Goal: Feedback & Contribution: Leave review/rating

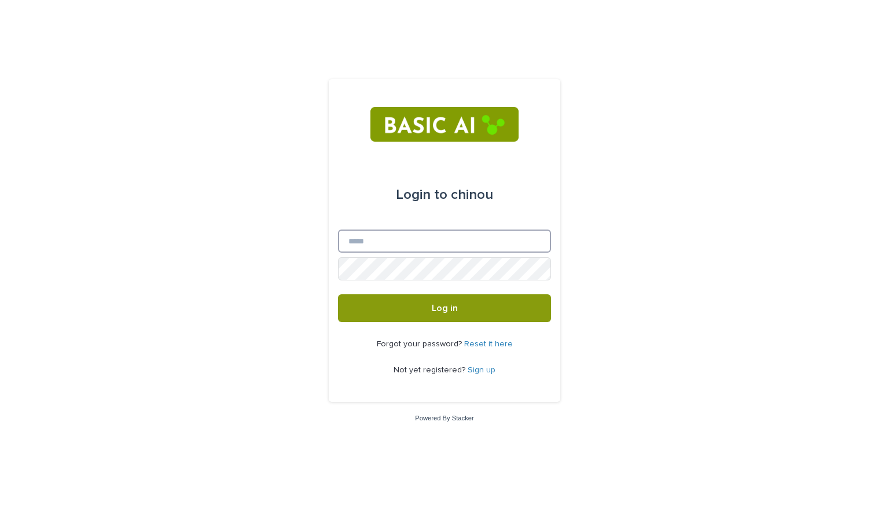
click at [463, 242] on input "Email" at bounding box center [444, 241] width 213 height 23
type input "**********"
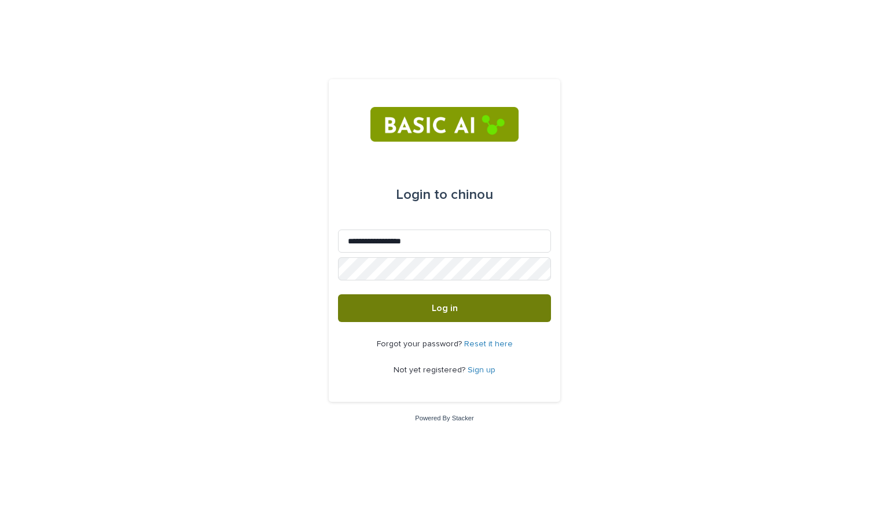
click at [471, 301] on button "Log in" at bounding box center [444, 309] width 213 height 28
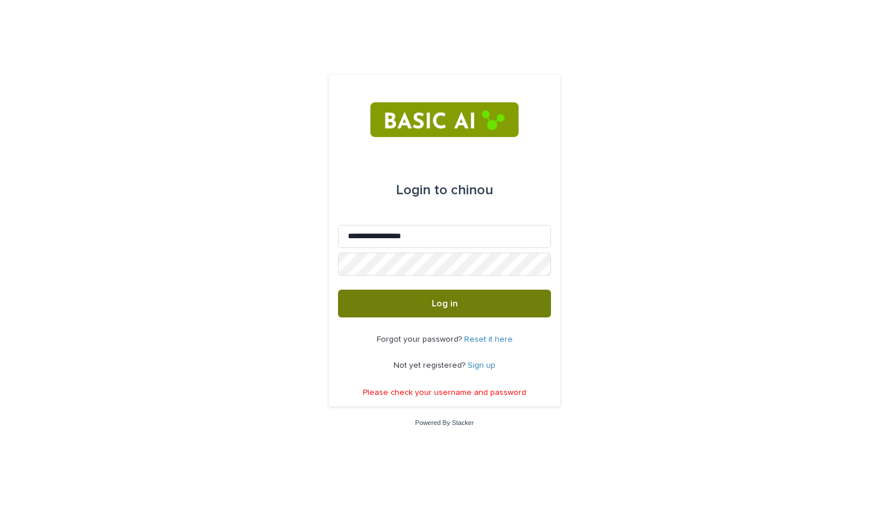
click at [411, 310] on button "Log in" at bounding box center [444, 304] width 213 height 28
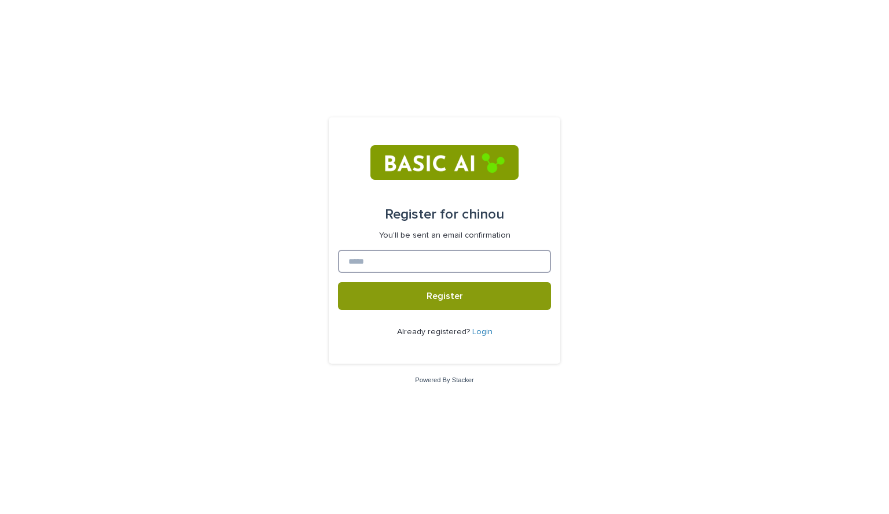
click at [469, 254] on input at bounding box center [444, 261] width 213 height 23
type input "**********"
click at [454, 299] on span "Register" at bounding box center [444, 296] width 36 height 9
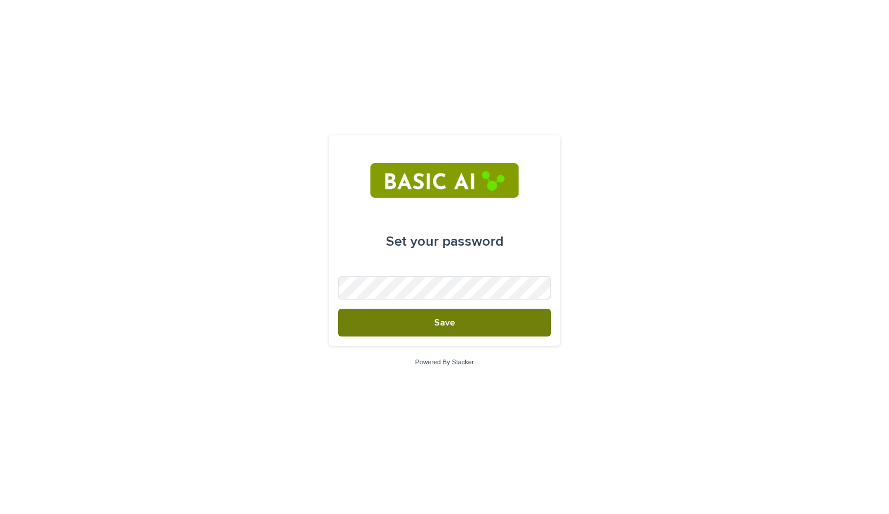
click at [452, 321] on span "Save" at bounding box center [444, 322] width 21 height 9
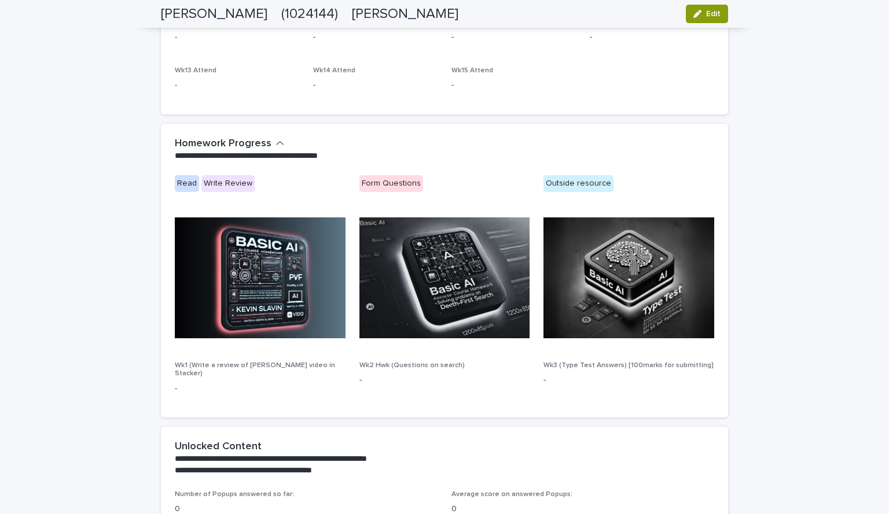
click at [276, 140] on icon "button" at bounding box center [280, 143] width 8 height 10
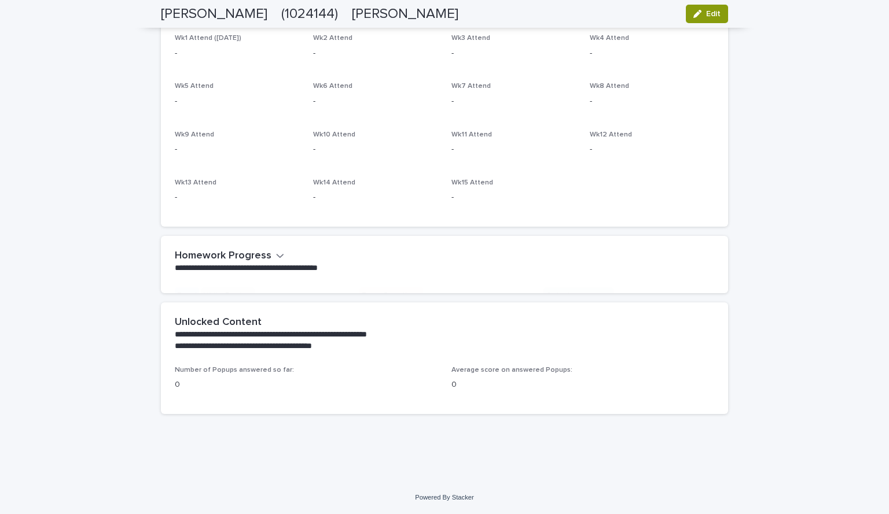
scroll to position [458, 0]
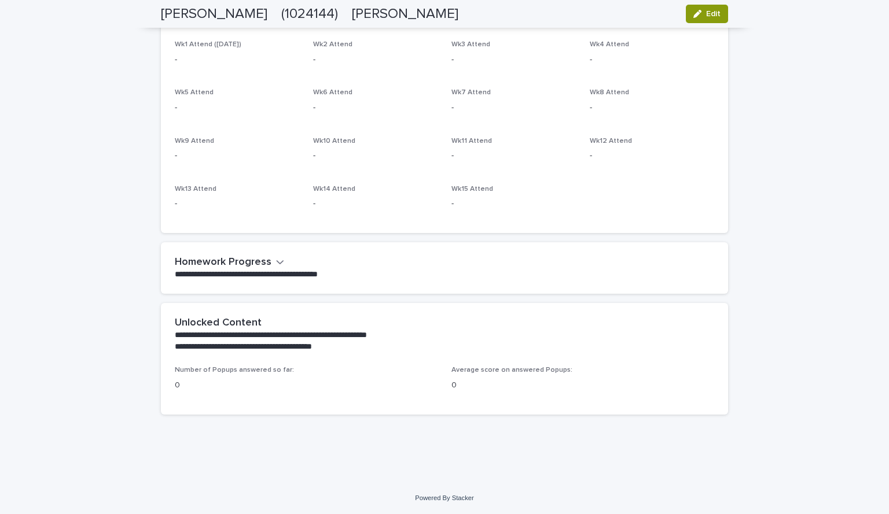
click at [277, 261] on icon "button" at bounding box center [280, 262] width 7 height 4
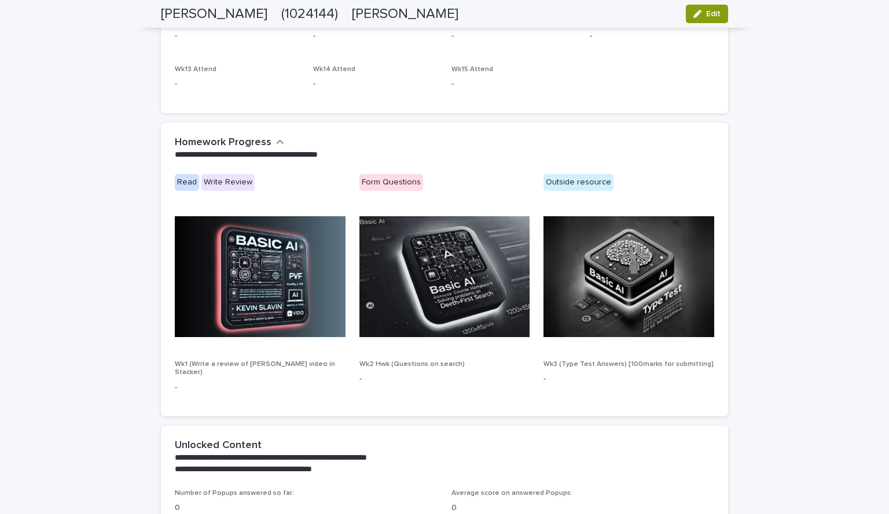
scroll to position [576, 0]
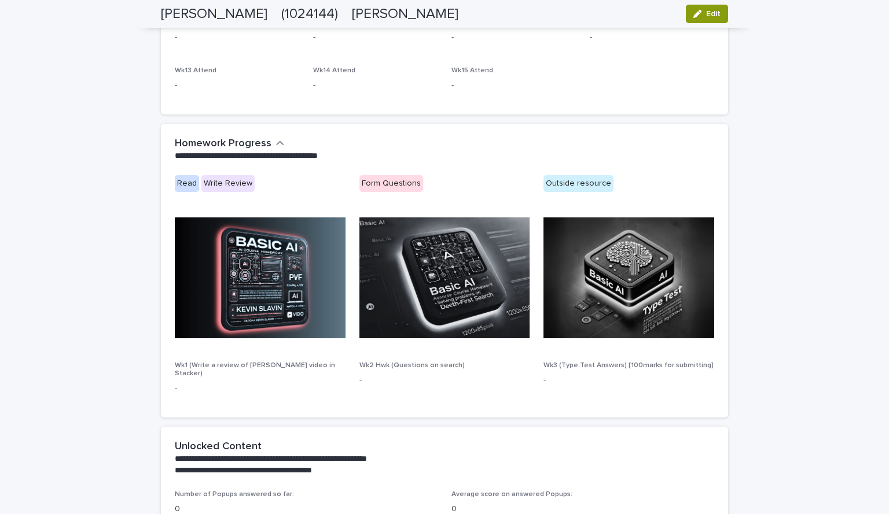
click at [141, 203] on div "**********" at bounding box center [444, 33] width 889 height 1144
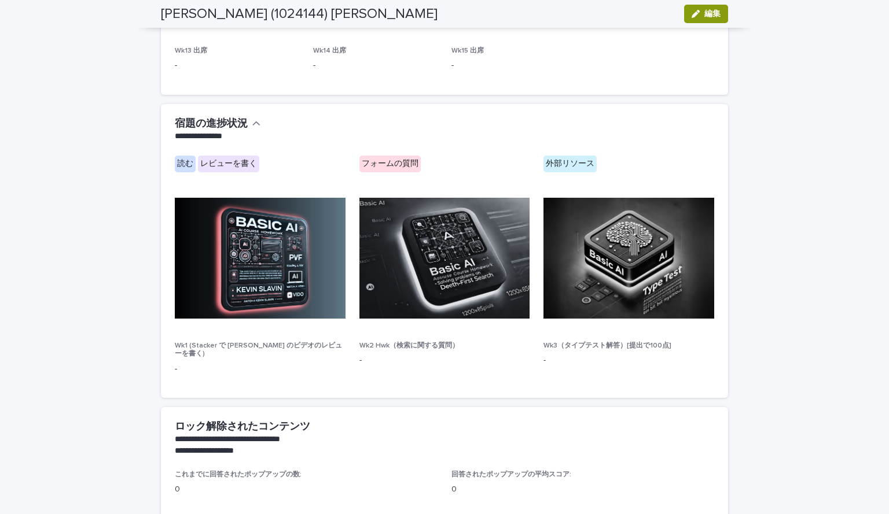
scroll to position [638, 0]
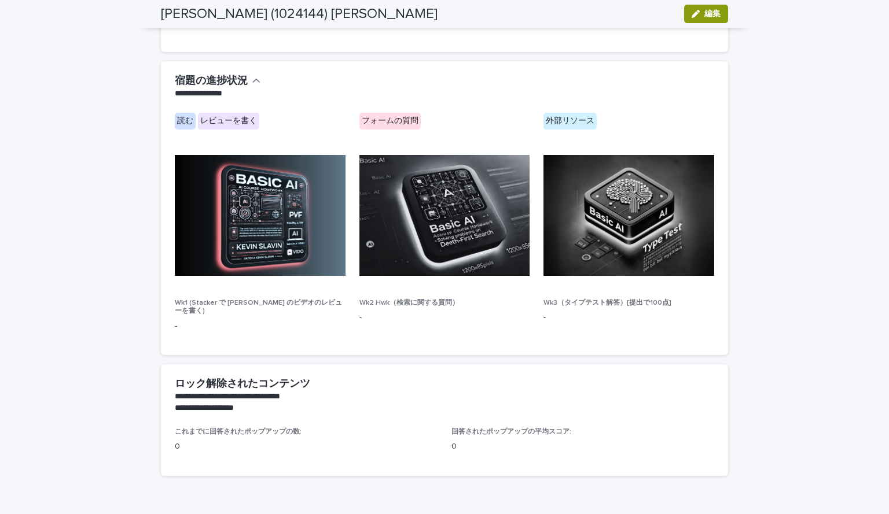
click at [212, 117] on font "レビューを書く" at bounding box center [228, 121] width 57 height 8
click at [212, 122] on font "レビューを書く" at bounding box center [228, 121] width 57 height 8
click at [178, 130] on div "読む レビューを書く" at bounding box center [260, 122] width 171 height 19
click at [180, 120] on font "読む" at bounding box center [185, 121] width 16 height 8
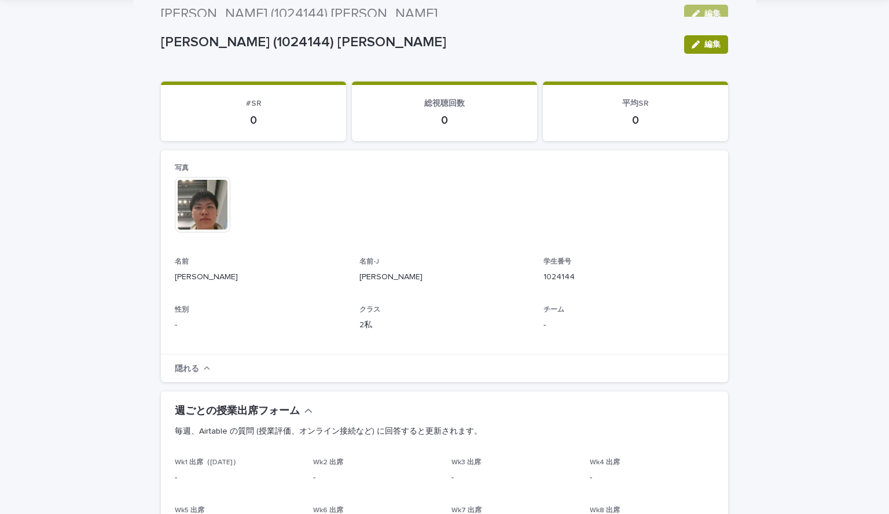
scroll to position [0, 0]
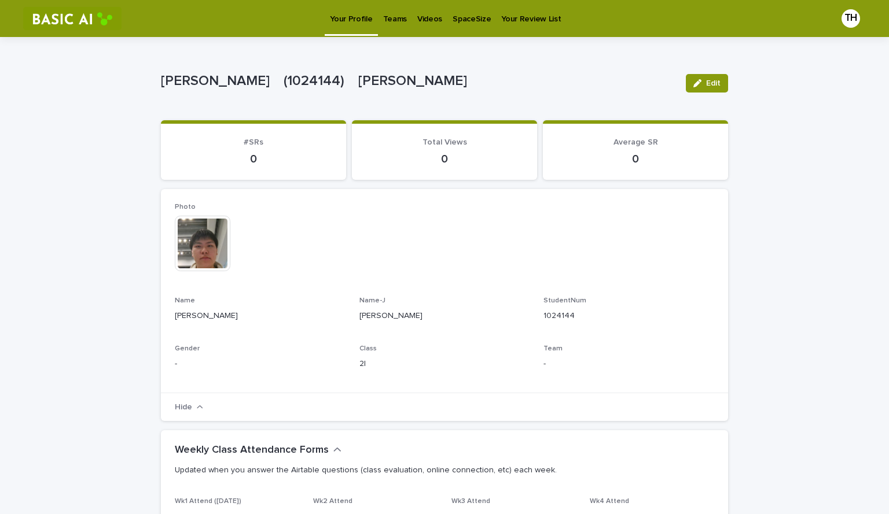
click at [522, 97] on div "[PERSON_NAME]　(1024144)　[PERSON_NAME] Edit" at bounding box center [444, 83] width 567 height 46
click at [391, 25] on link "Teams" at bounding box center [395, 18] width 34 height 36
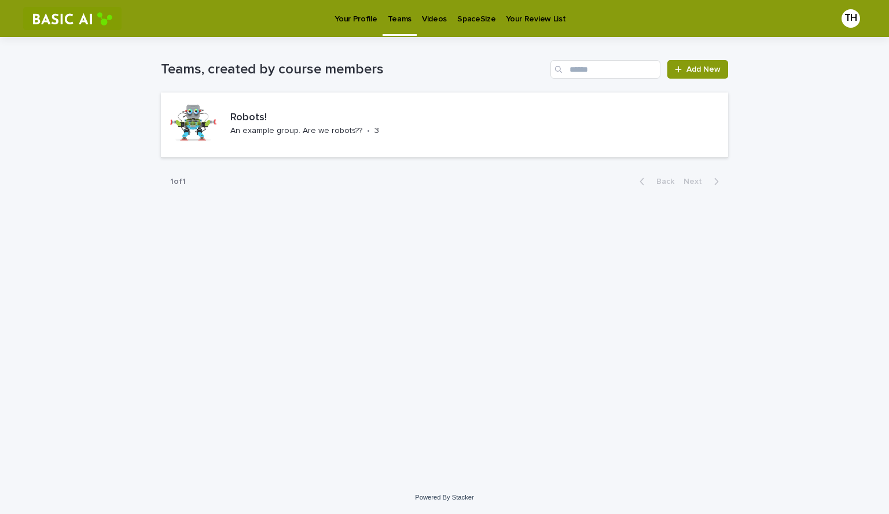
click at [422, 21] on p "Videos" at bounding box center [434, 12] width 25 height 24
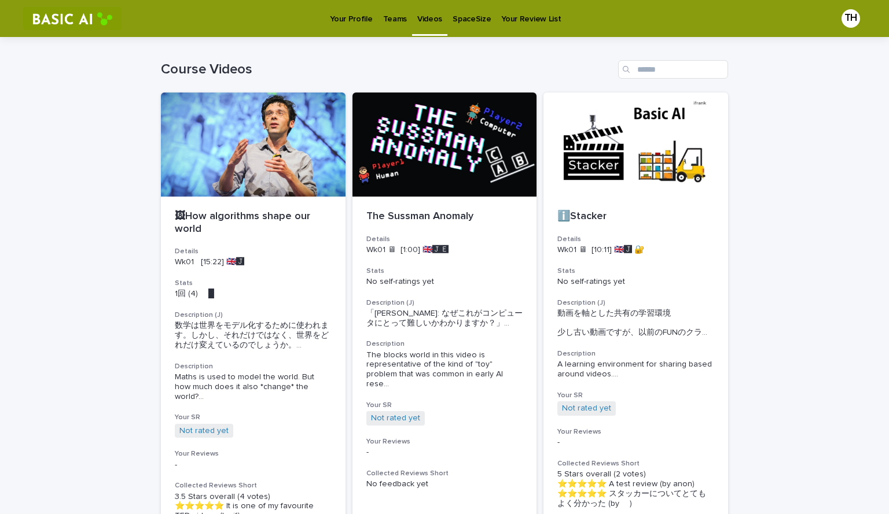
click at [519, 20] on p "Your Review List" at bounding box center [531, 12] width 60 height 24
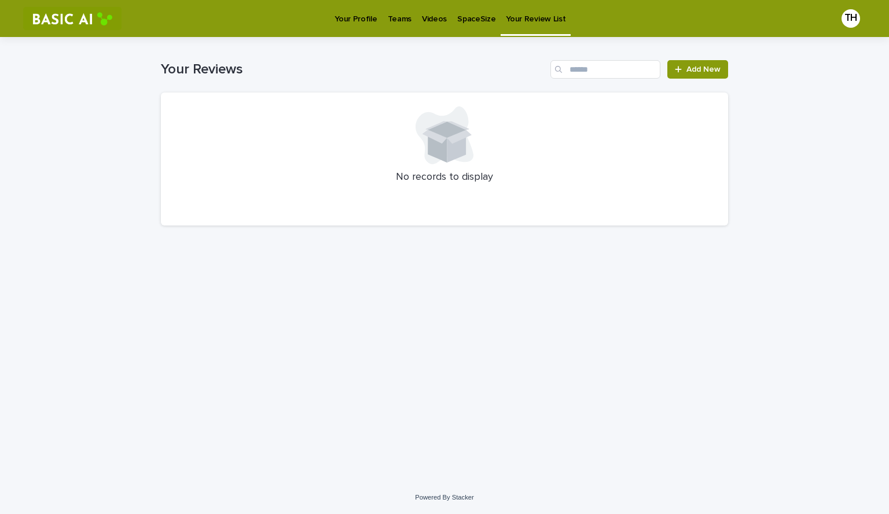
click at [332, 20] on div "Your Profile" at bounding box center [355, 12] width 53 height 24
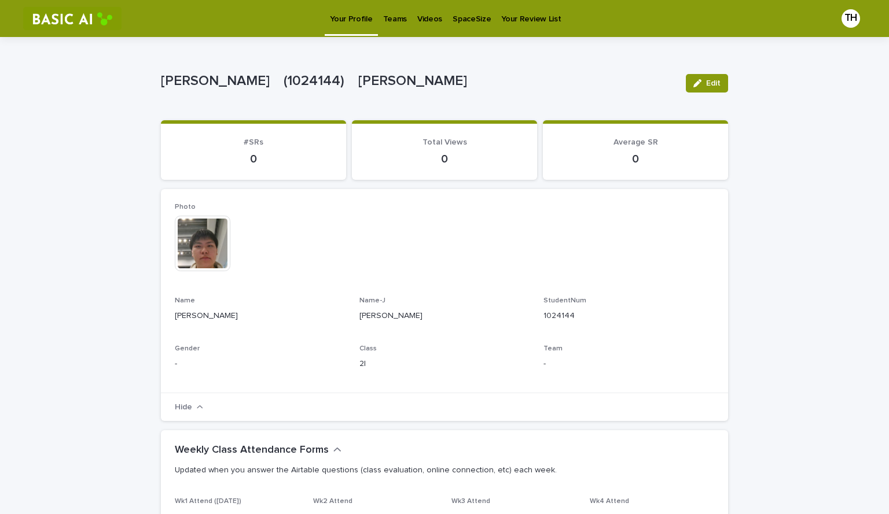
click at [428, 20] on p "Videos" at bounding box center [429, 12] width 25 height 24
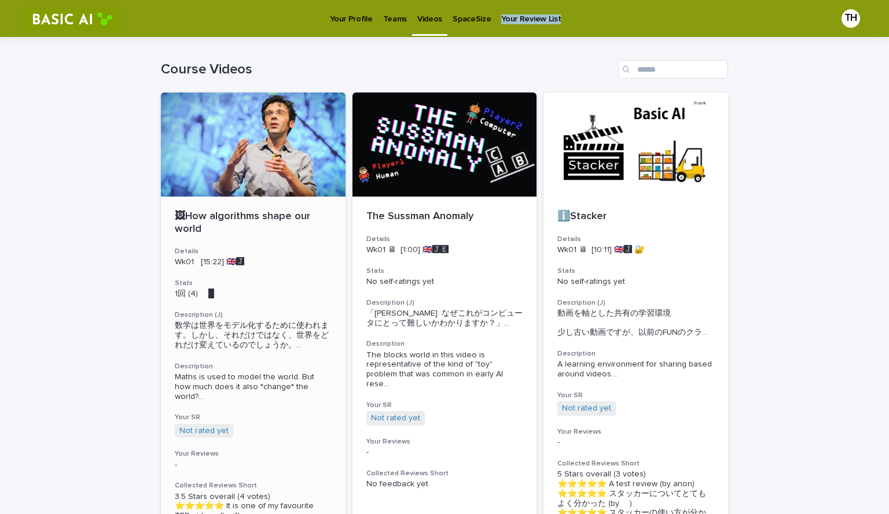
click at [231, 185] on div at bounding box center [253, 145] width 185 height 104
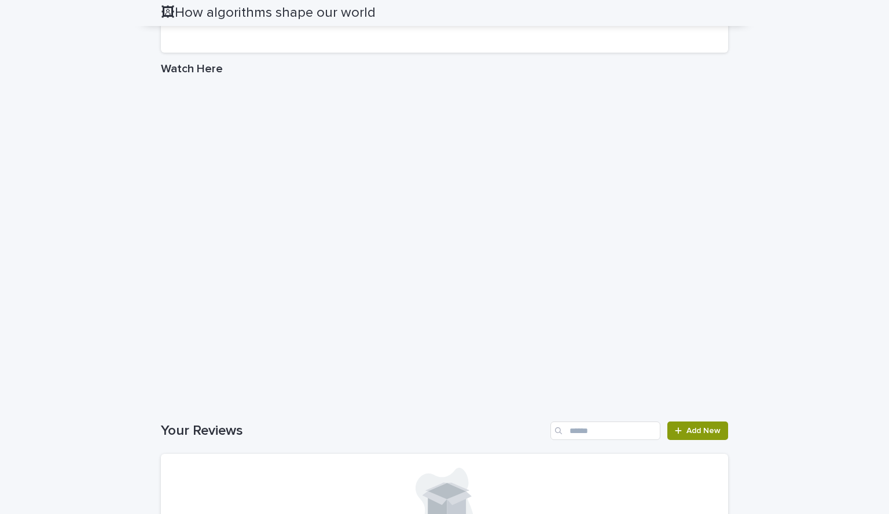
scroll to position [841, 0]
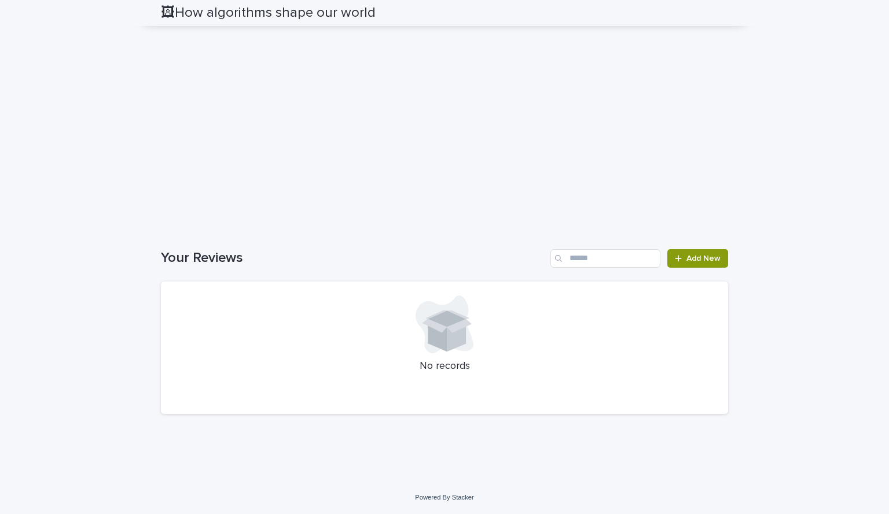
scroll to position [1402, 0]
click at [396, 330] on div at bounding box center [444, 325] width 539 height 58
click at [686, 263] on span "Add New" at bounding box center [703, 259] width 34 height 8
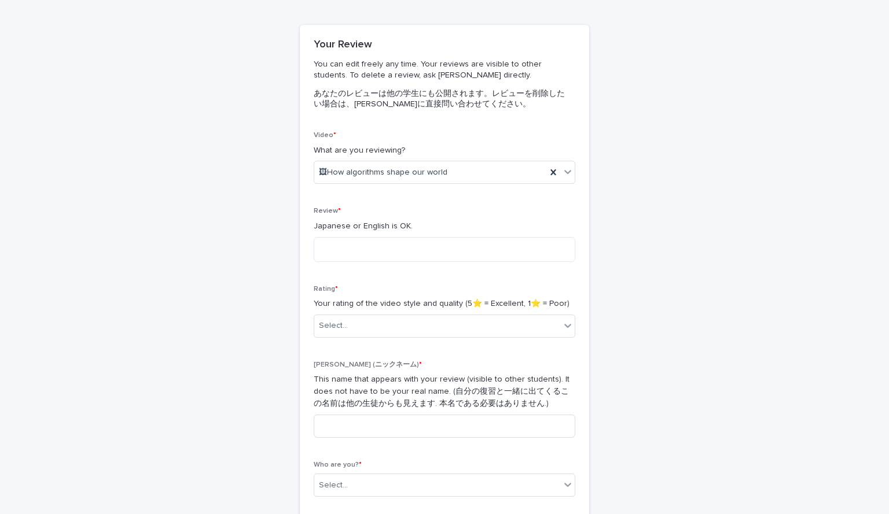
scroll to position [78, 0]
click at [456, 255] on textarea at bounding box center [445, 249] width 262 height 25
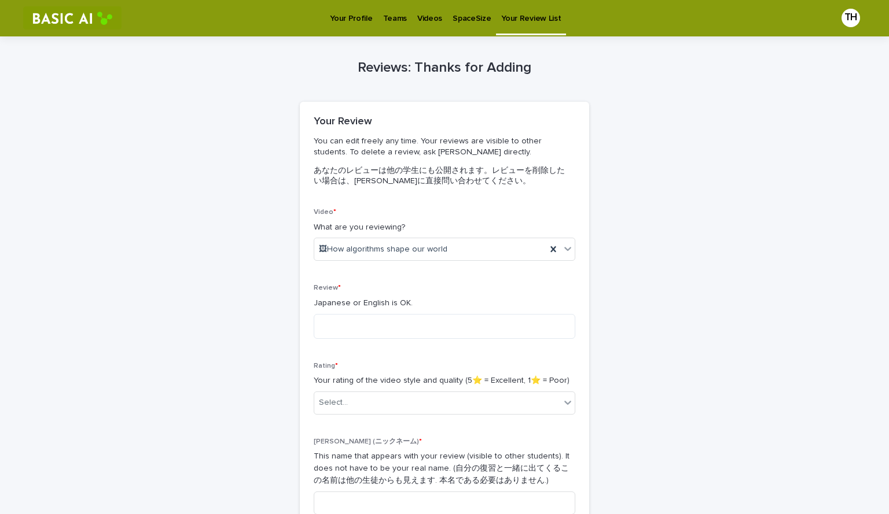
scroll to position [0, 0]
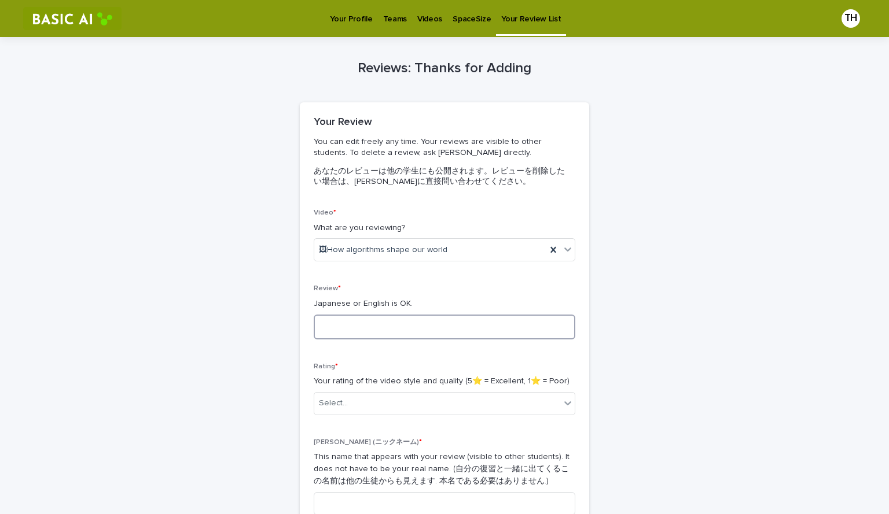
click at [445, 323] on textarea at bounding box center [445, 327] width 262 height 25
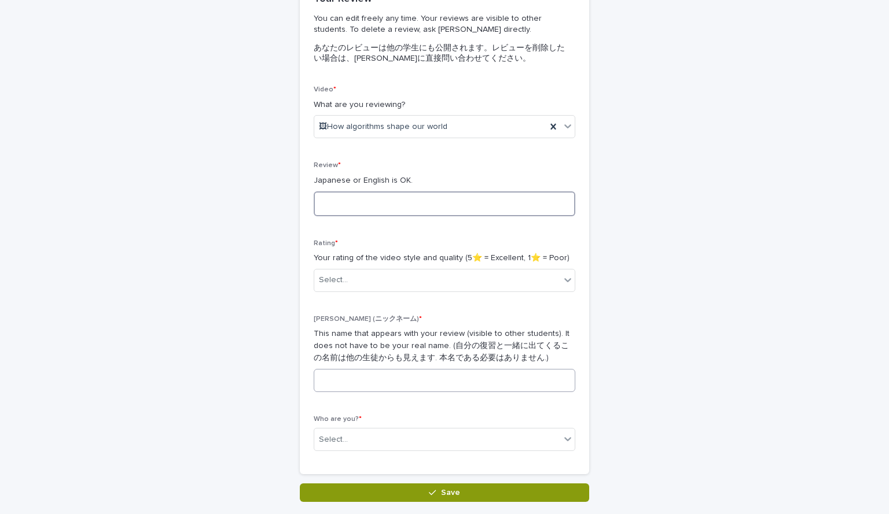
scroll to position [202, 0]
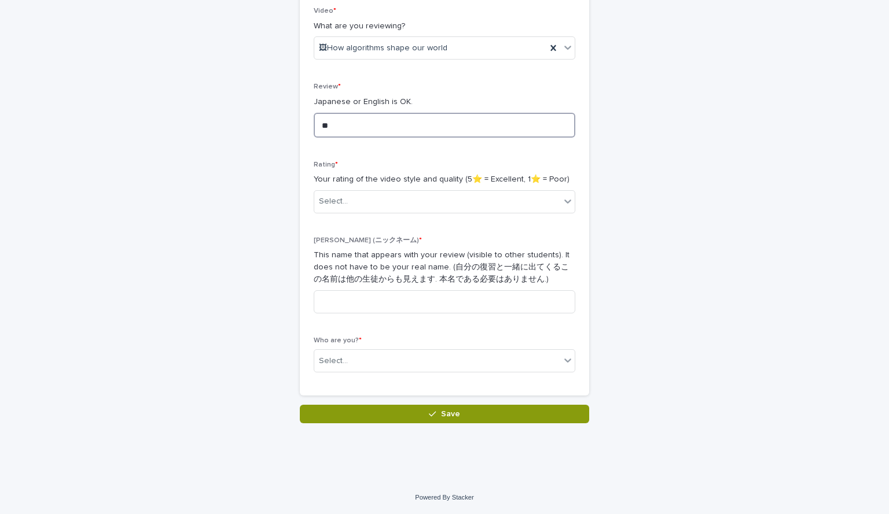
type textarea "*"
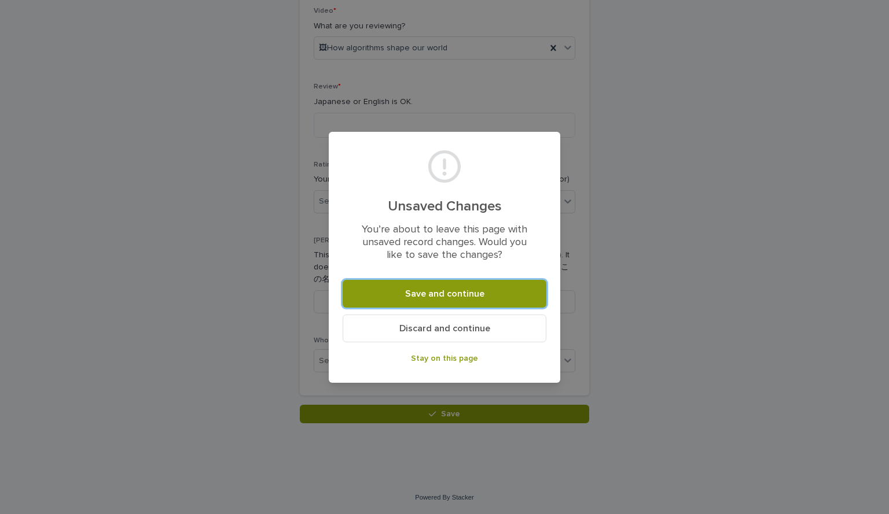
click at [656, 260] on div "Unsaved Changes You’re about to leave this page with unsaved record changes. Wo…" at bounding box center [444, 257] width 889 height 514
click at [618, 342] on div "Unsaved Changes You’re about to leave this page with unsaved record changes. Wo…" at bounding box center [444, 257] width 889 height 514
click at [459, 356] on span "Stay on this page" at bounding box center [444, 359] width 67 height 8
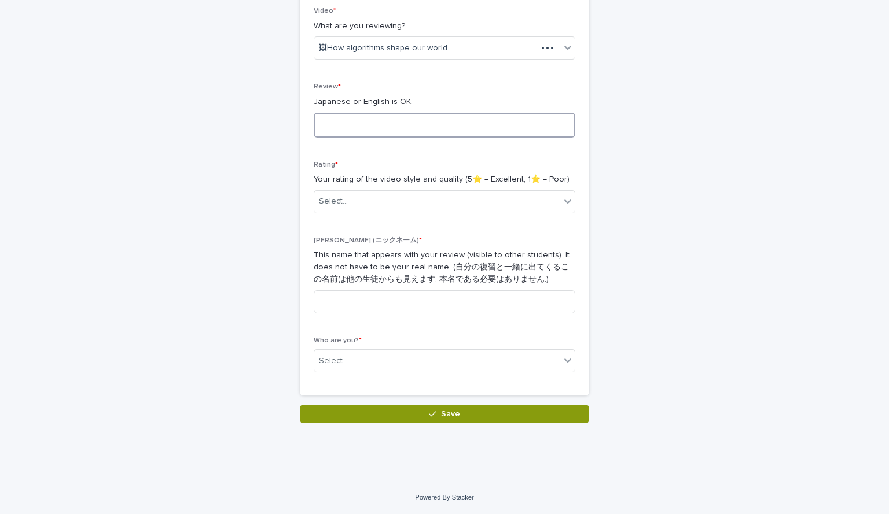
click at [441, 117] on textarea at bounding box center [445, 125] width 262 height 25
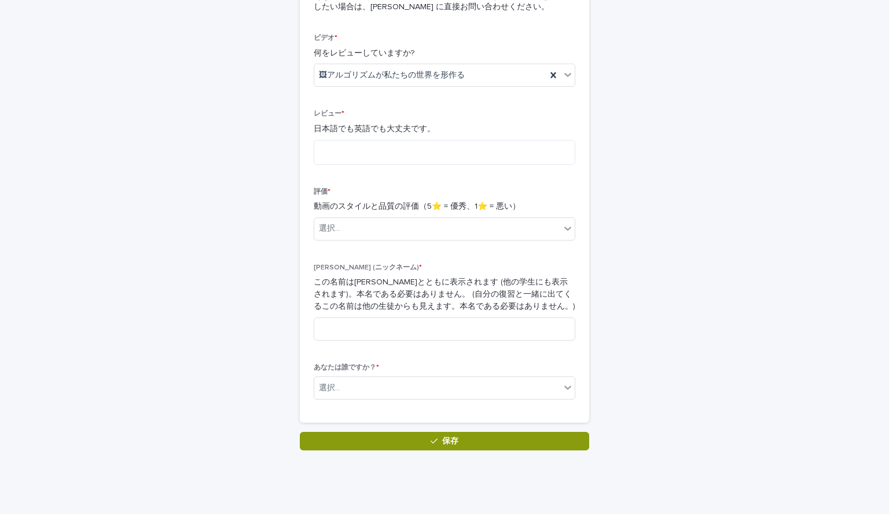
scroll to position [210, 0]
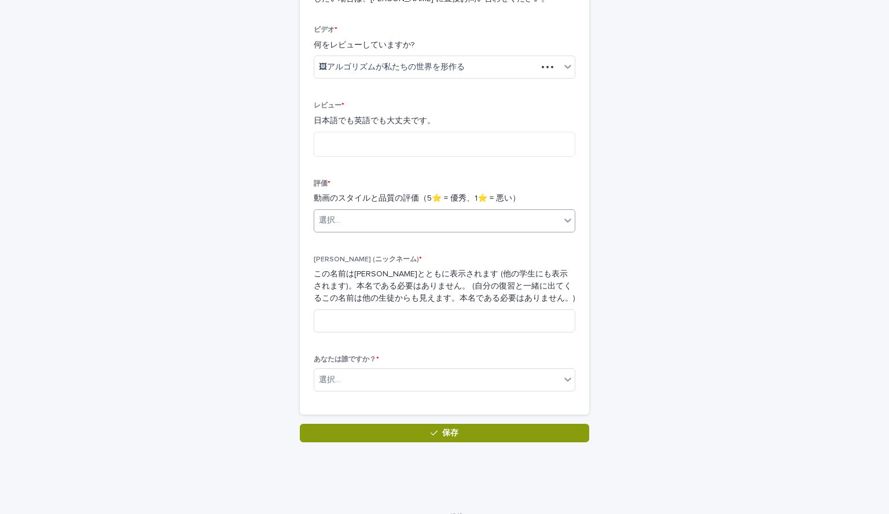
click at [521, 217] on div "選択..." at bounding box center [437, 220] width 246 height 19
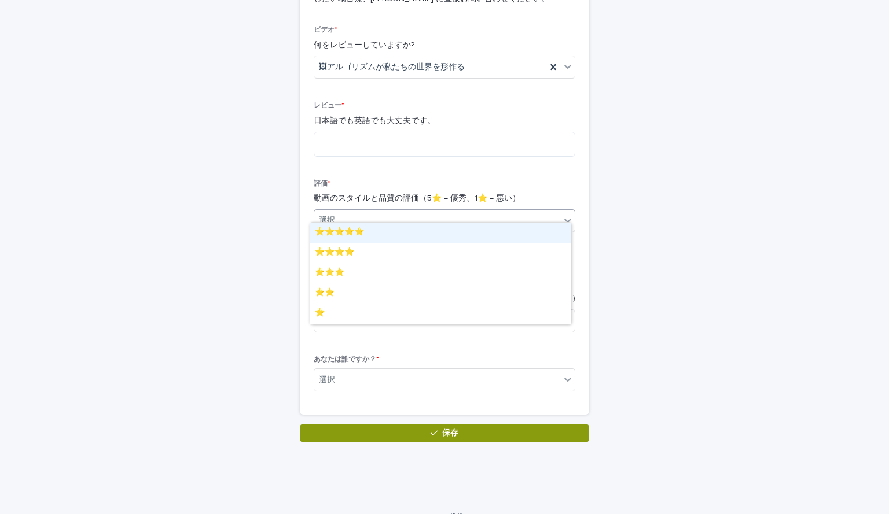
click at [458, 232] on div "⭐️⭐️⭐️⭐️⭐️" at bounding box center [440, 233] width 260 height 20
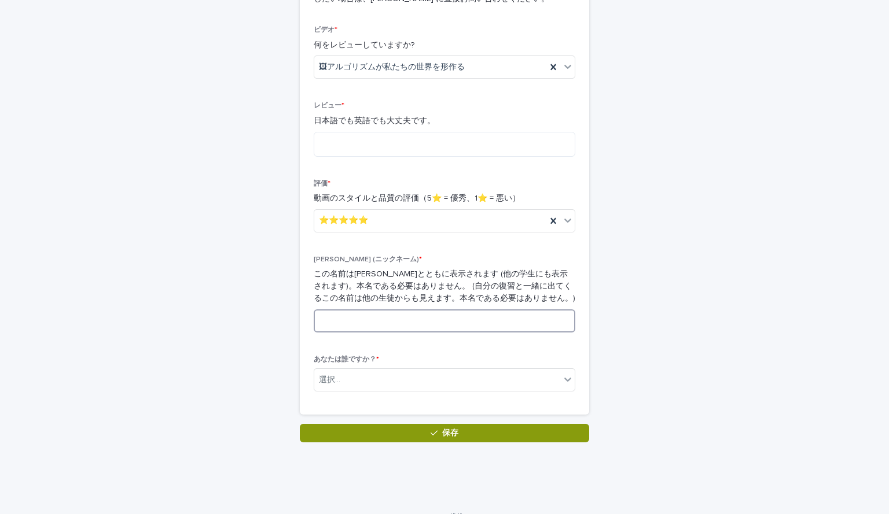
click at [396, 310] on input at bounding box center [445, 321] width 262 height 23
type input "*"
type input "**"
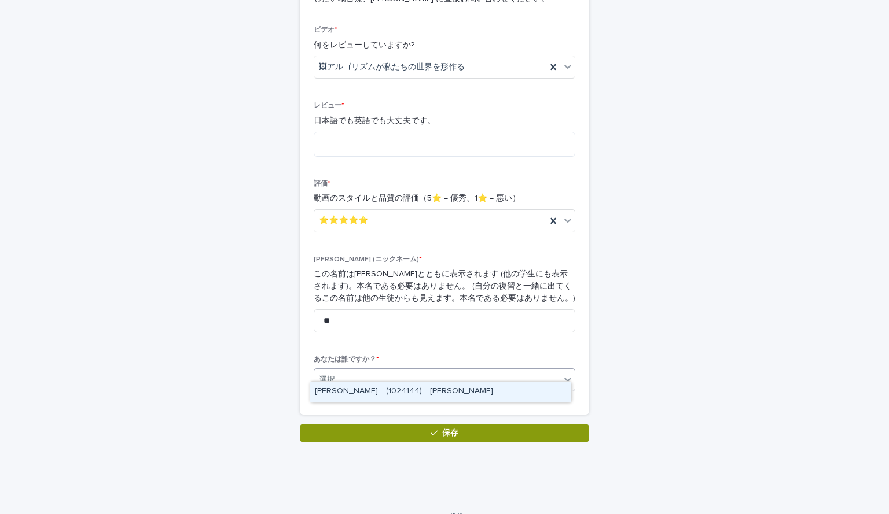
click at [467, 371] on div "選択..." at bounding box center [437, 380] width 246 height 19
click at [382, 392] on font "[PERSON_NAME] (1024144) [PERSON_NAME]" at bounding box center [398, 391] width 167 height 8
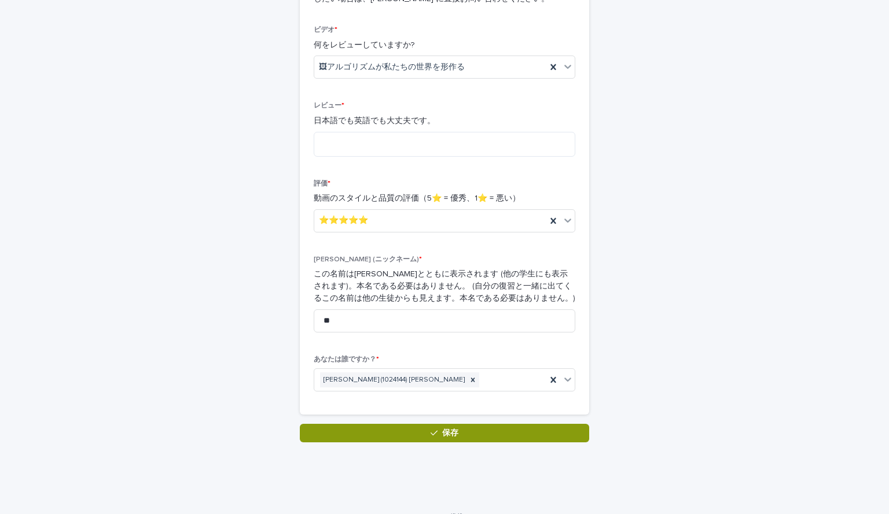
scroll to position [202, 0]
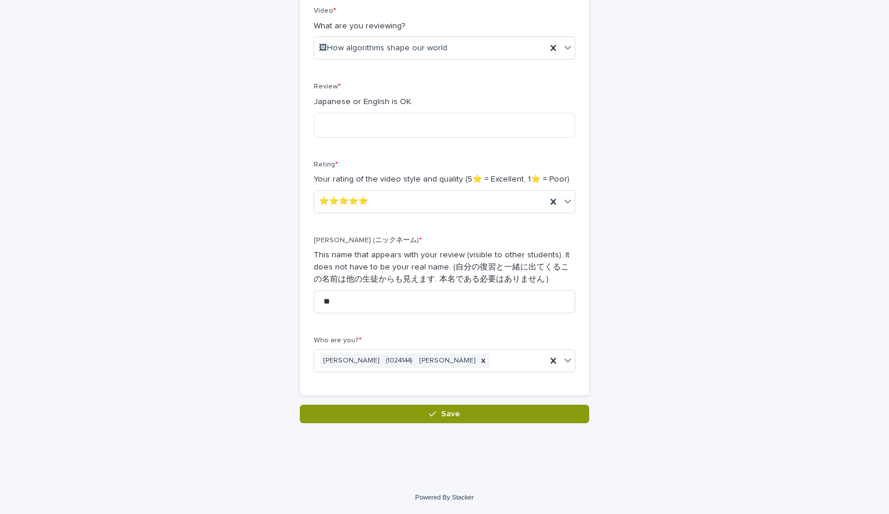
click at [652, 226] on div "Reviews: Thanks for Adding Loading... Saving… Loading... Saving… Loading... Sav…" at bounding box center [444, 129] width 567 height 588
click at [447, 128] on textarea at bounding box center [445, 125] width 262 height 25
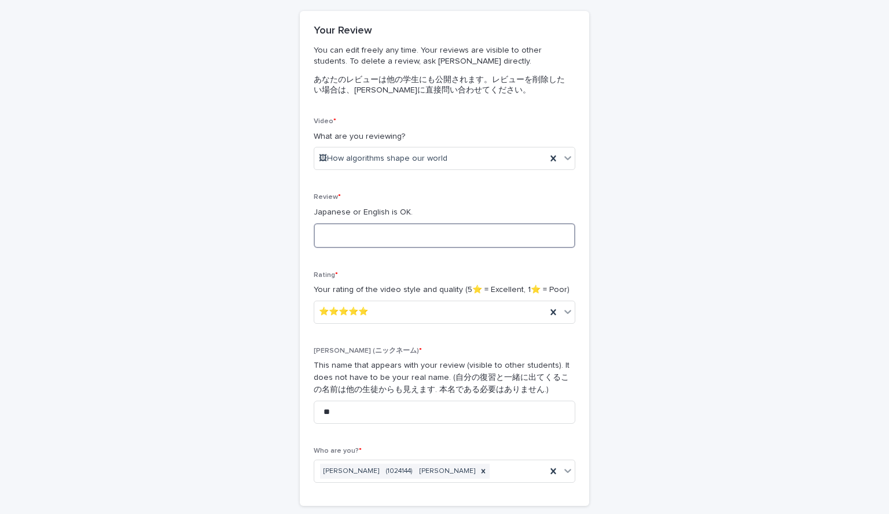
scroll to position [86, 0]
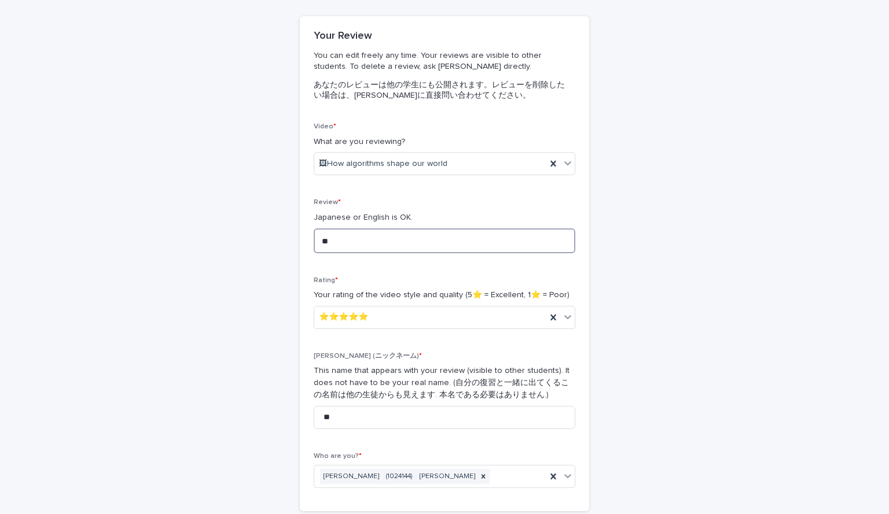
type textarea "*"
click at [562, 318] on icon at bounding box center [568, 317] width 12 height 12
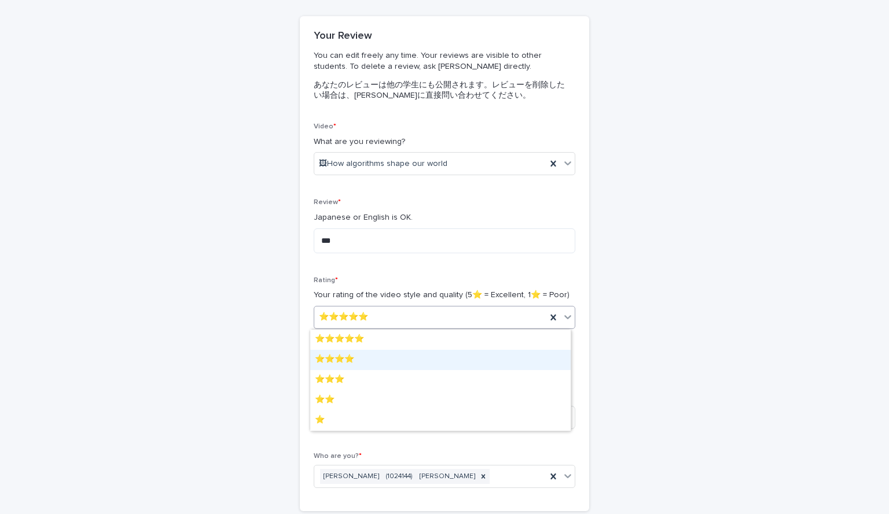
click at [442, 359] on div "⭐️⭐️⭐️⭐️" at bounding box center [440, 360] width 260 height 20
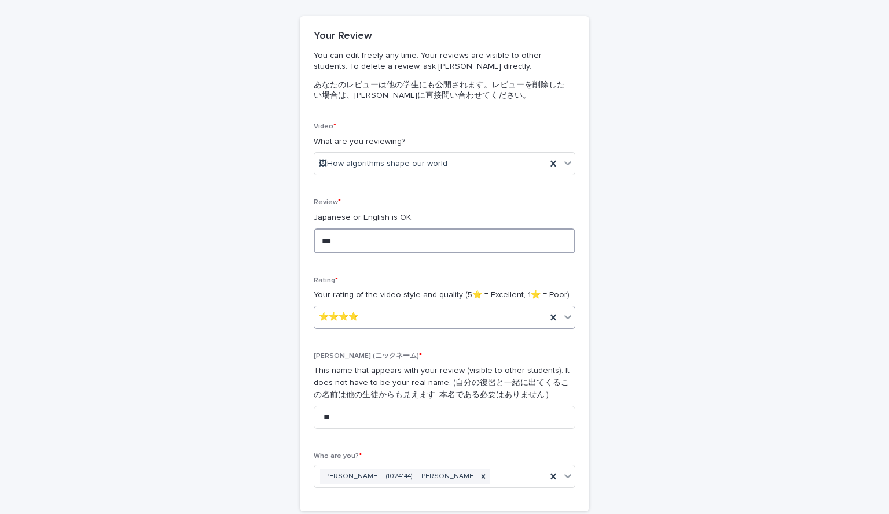
click at [410, 248] on textarea "***" at bounding box center [445, 241] width 262 height 25
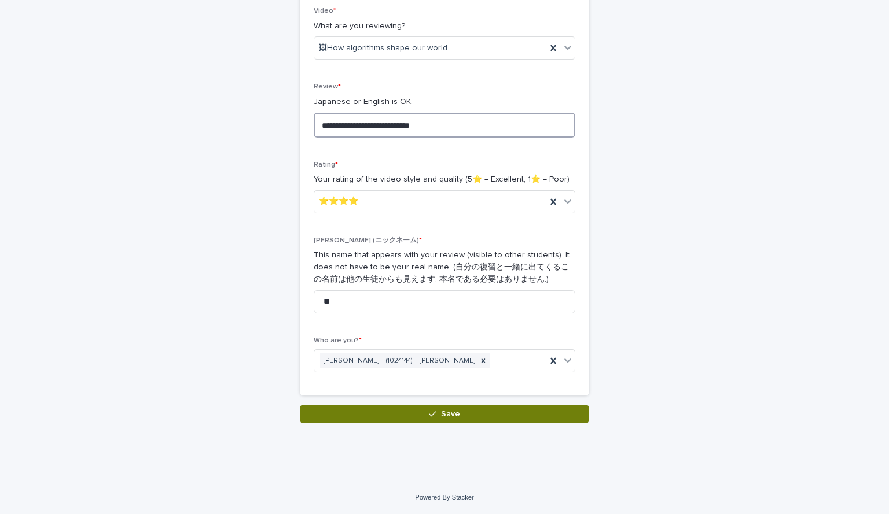
type textarea "**********"
click at [455, 416] on button "Save" at bounding box center [444, 414] width 289 height 19
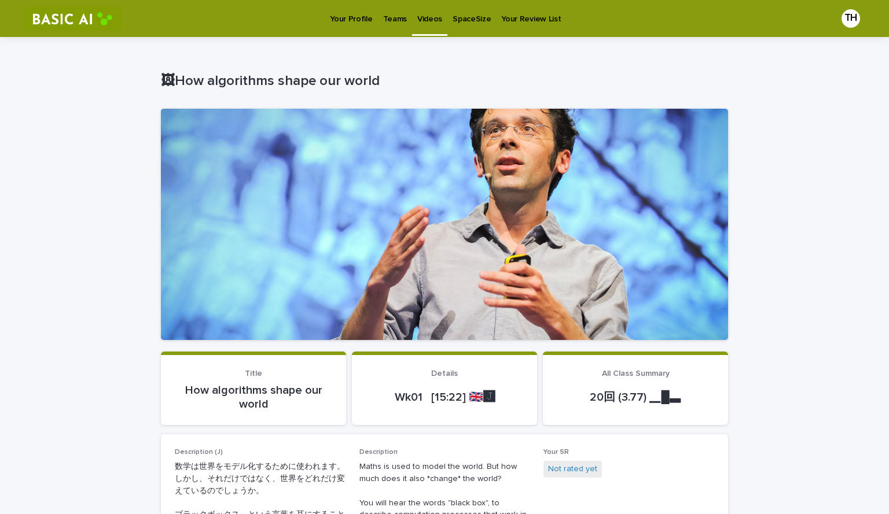
click at [420, 34] on link "Videos" at bounding box center [429, 17] width 35 height 34
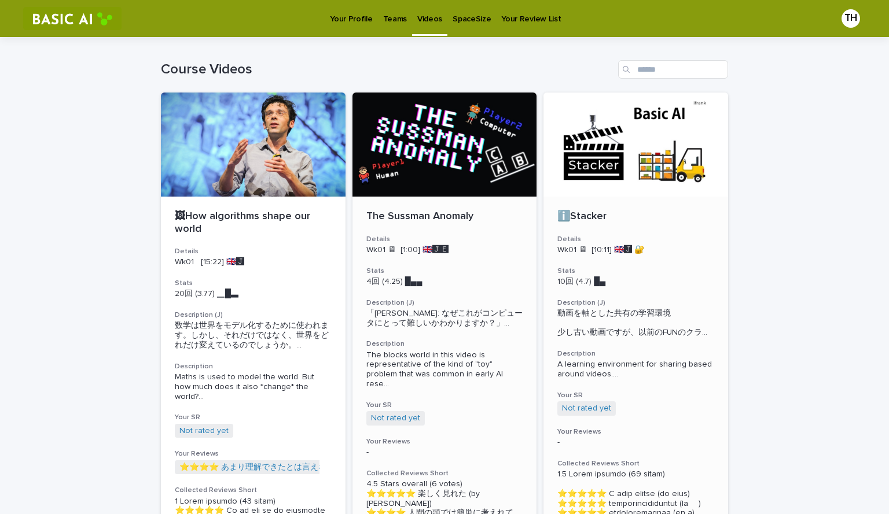
click at [601, 182] on div at bounding box center [635, 145] width 185 height 104
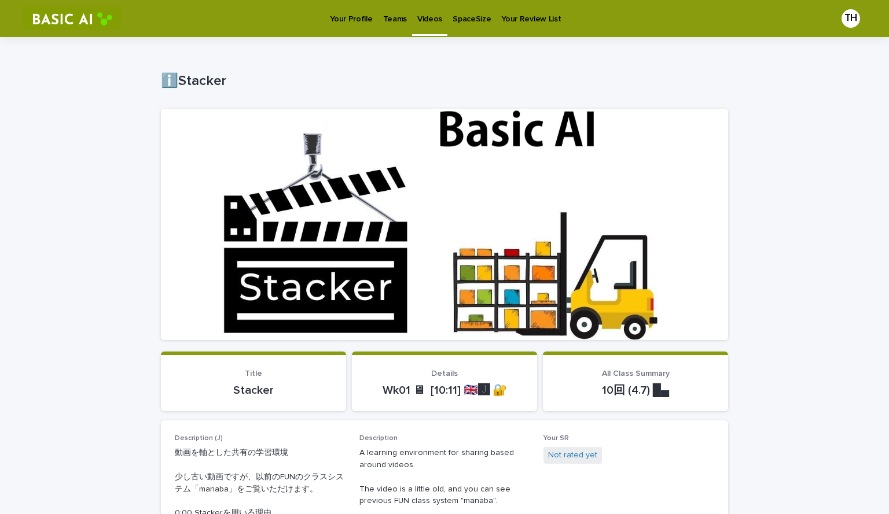
click at [455, 282] on div at bounding box center [444, 224] width 567 height 231
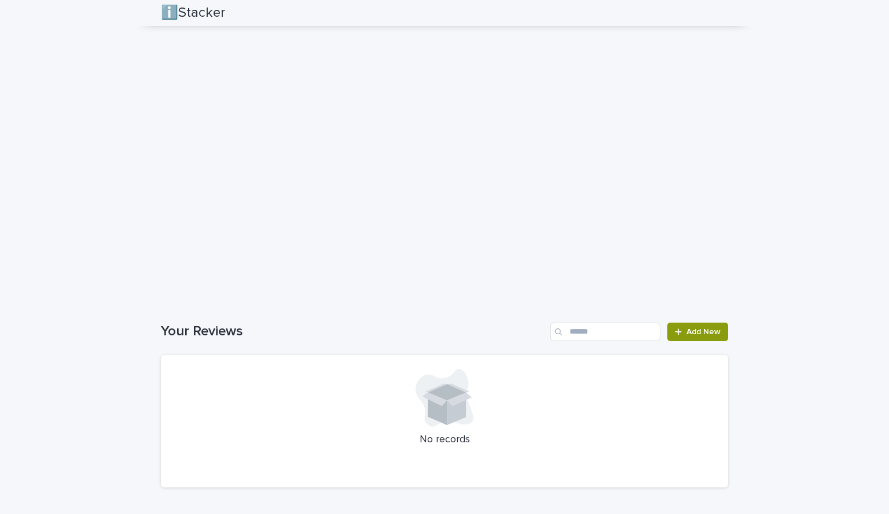
scroll to position [1324, 0]
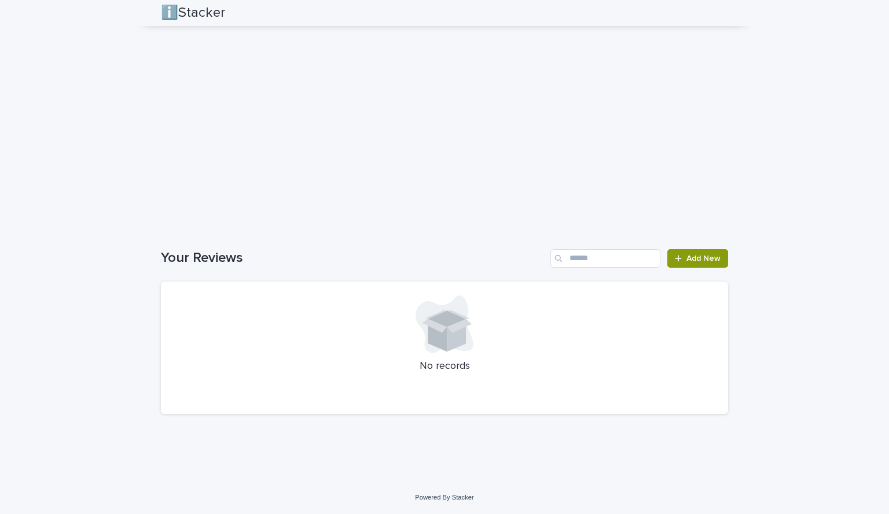
click at [340, 349] on div at bounding box center [444, 325] width 539 height 58
click at [686, 255] on span "Add New" at bounding box center [703, 259] width 34 height 8
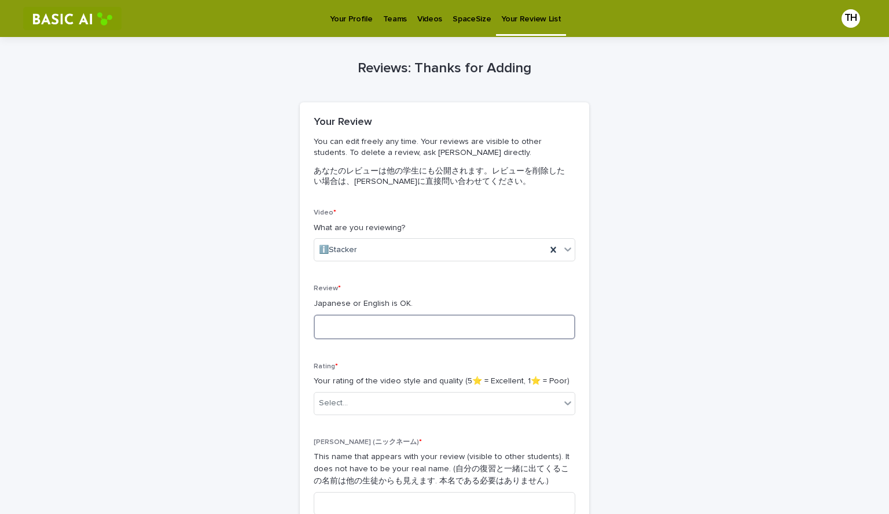
click at [428, 326] on textarea at bounding box center [445, 327] width 262 height 25
type textarea "**********"
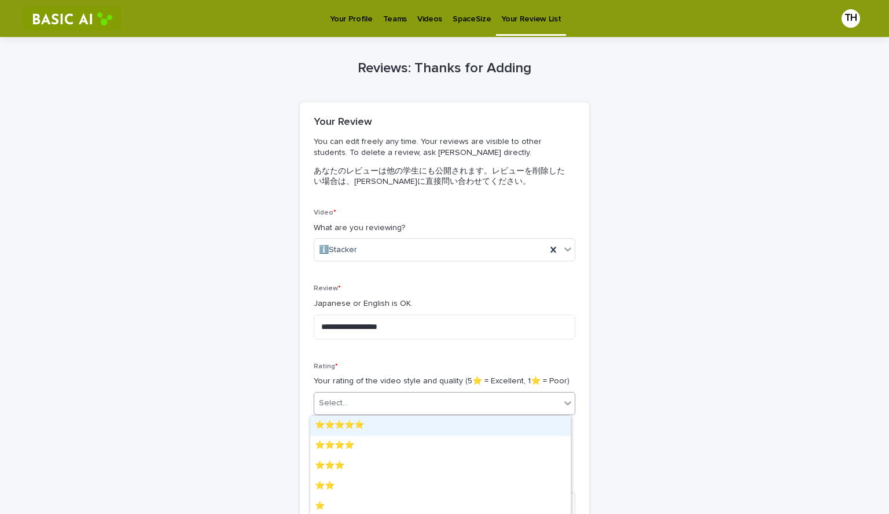
click at [459, 404] on div "Select..." at bounding box center [437, 403] width 246 height 19
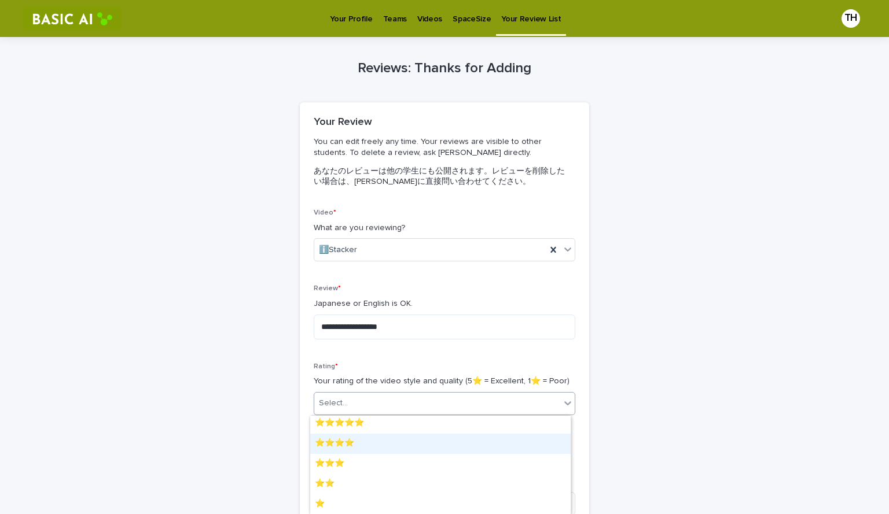
click at [406, 440] on div "⭐️⭐️⭐️⭐️" at bounding box center [440, 444] width 260 height 20
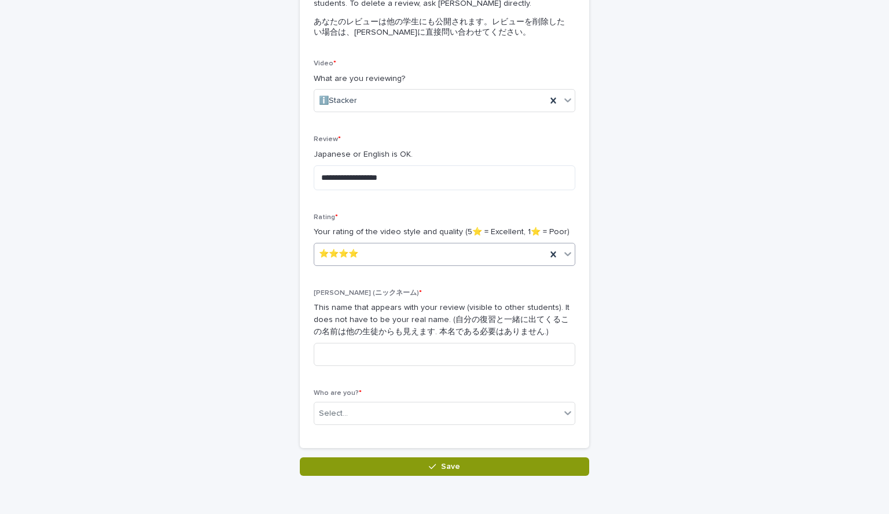
scroll to position [174, 0]
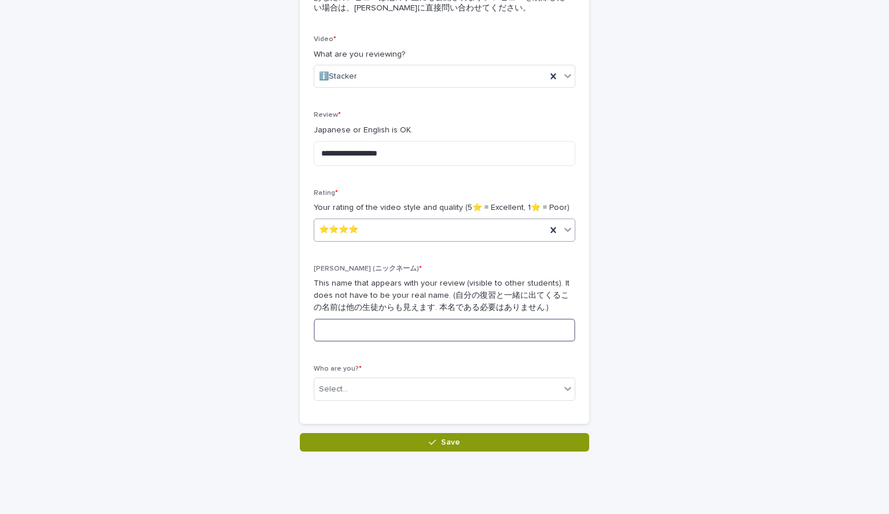
click at [420, 329] on input at bounding box center [445, 330] width 262 height 23
type input "**"
click at [428, 393] on div "Select..." at bounding box center [437, 389] width 246 height 19
click at [425, 385] on div "Select..." at bounding box center [437, 389] width 246 height 19
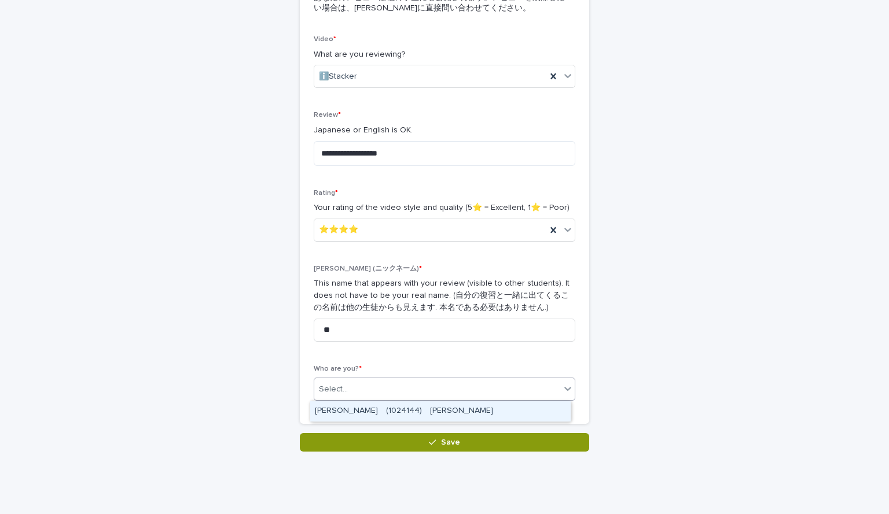
click at [421, 407] on div "[PERSON_NAME]　(1024144)　[PERSON_NAME]" at bounding box center [440, 412] width 260 height 20
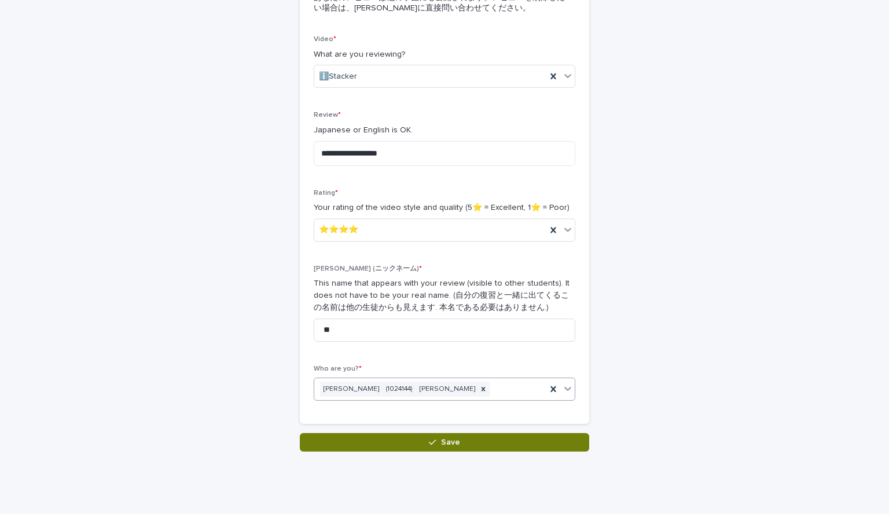
click at [441, 444] on span "Save" at bounding box center [450, 443] width 19 height 8
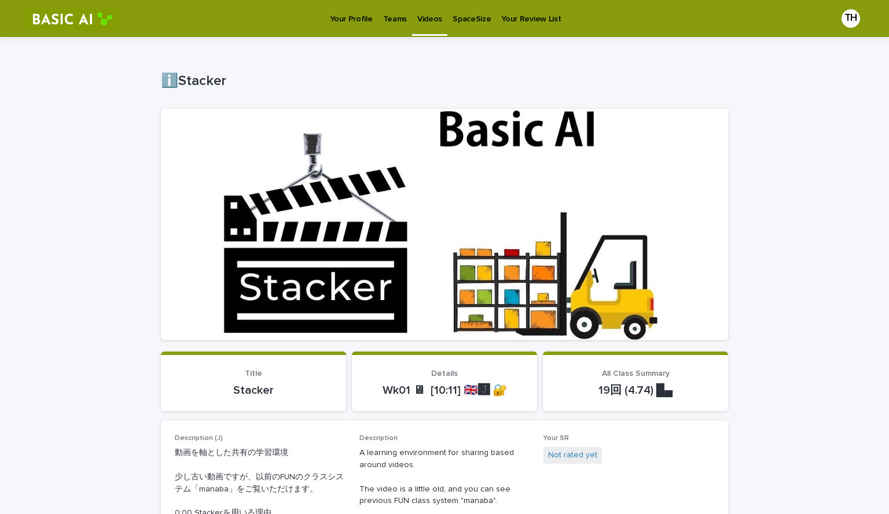
click at [426, 20] on p "Videos" at bounding box center [429, 12] width 25 height 24
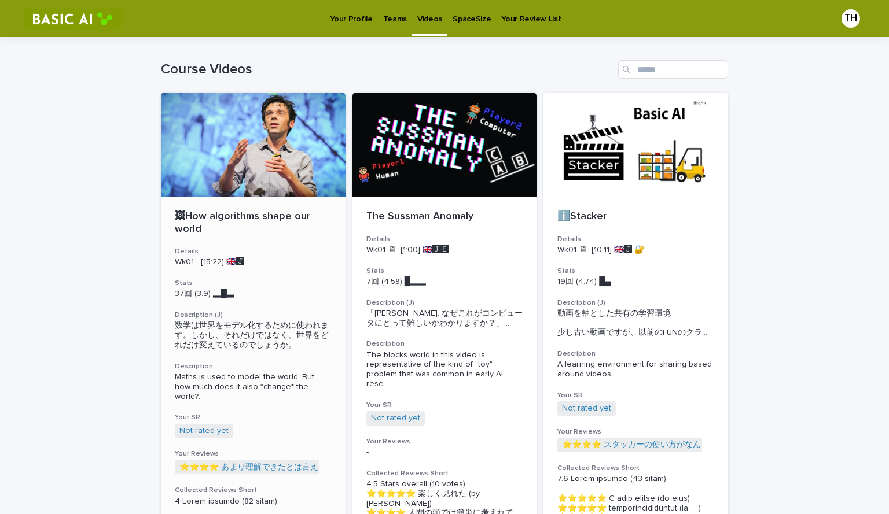
click at [241, 215] on p "🖼How algorithms shape our world" at bounding box center [253, 223] width 157 height 25
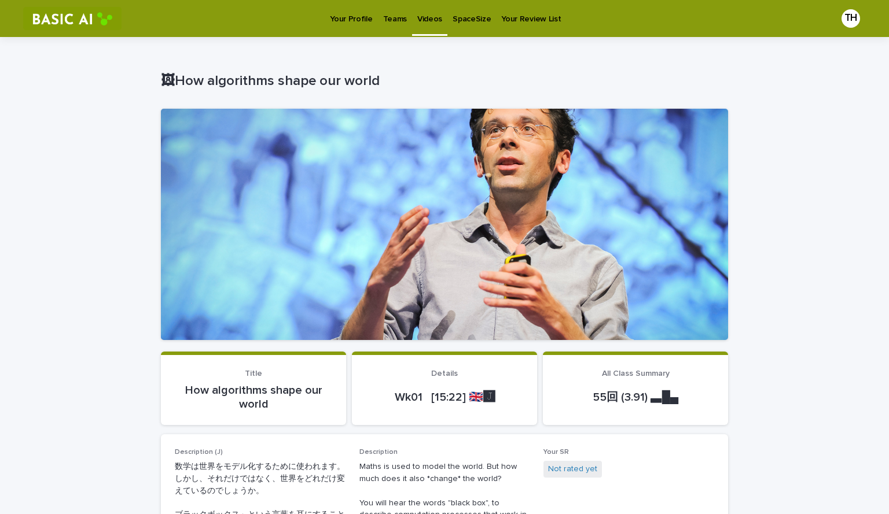
click at [378, 12] on div "Teams" at bounding box center [395, 12] width 34 height 24
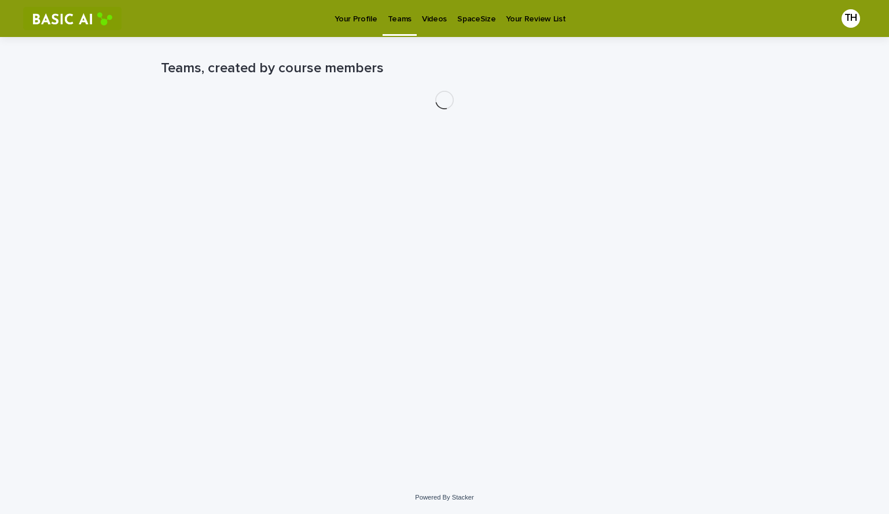
click at [363, 16] on p "Your Profile" at bounding box center [355, 12] width 42 height 24
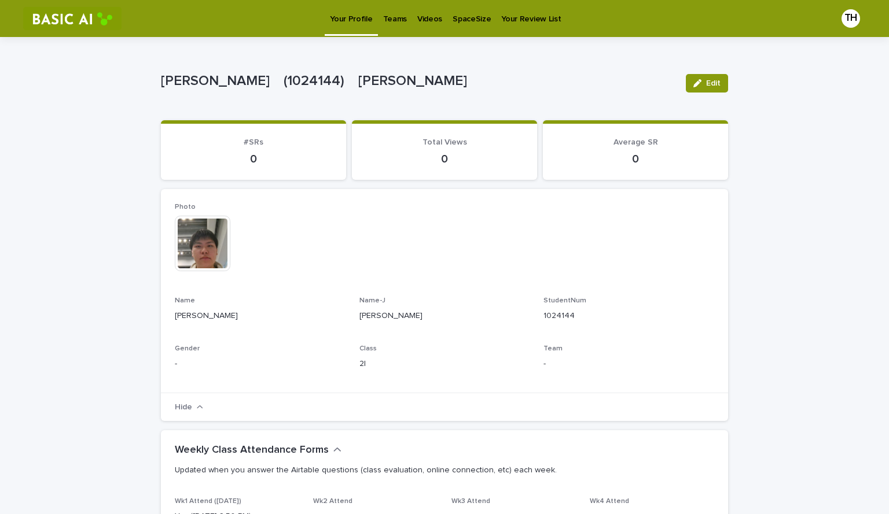
click at [248, 146] on span "#SRs" at bounding box center [254, 142] width 20 height 8
click at [245, 161] on p "0" at bounding box center [253, 159] width 157 height 14
click at [429, 19] on p "Videos" at bounding box center [429, 12] width 25 height 24
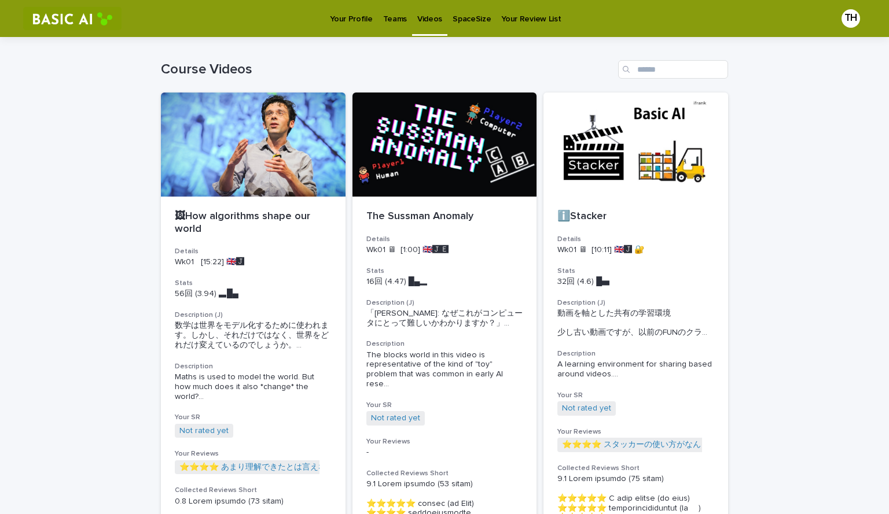
click at [392, 22] on p "Teams" at bounding box center [395, 12] width 24 height 24
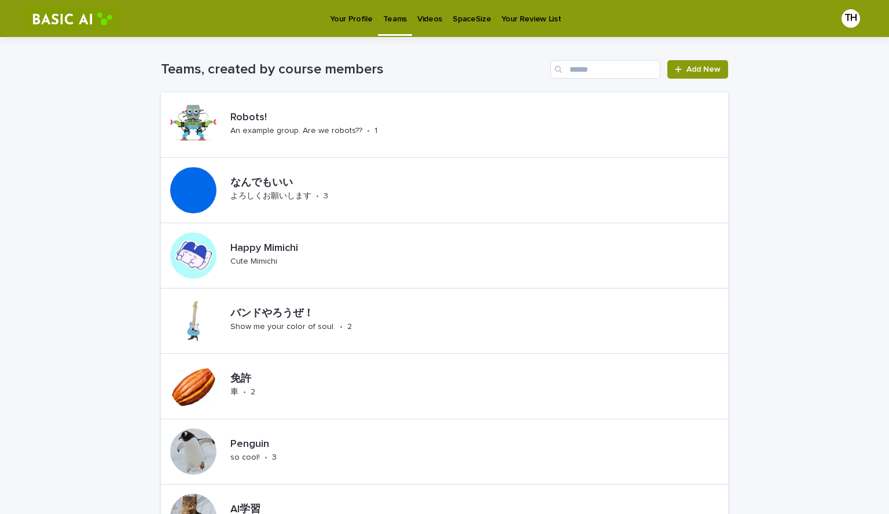
click at [475, 19] on p "SpaceSize" at bounding box center [471, 12] width 38 height 24
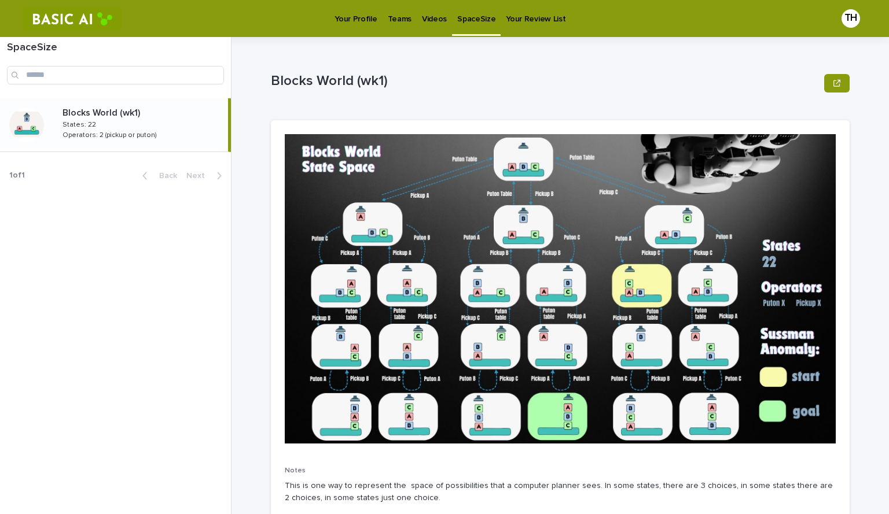
click at [524, 19] on p "Your Review List" at bounding box center [536, 12] width 60 height 24
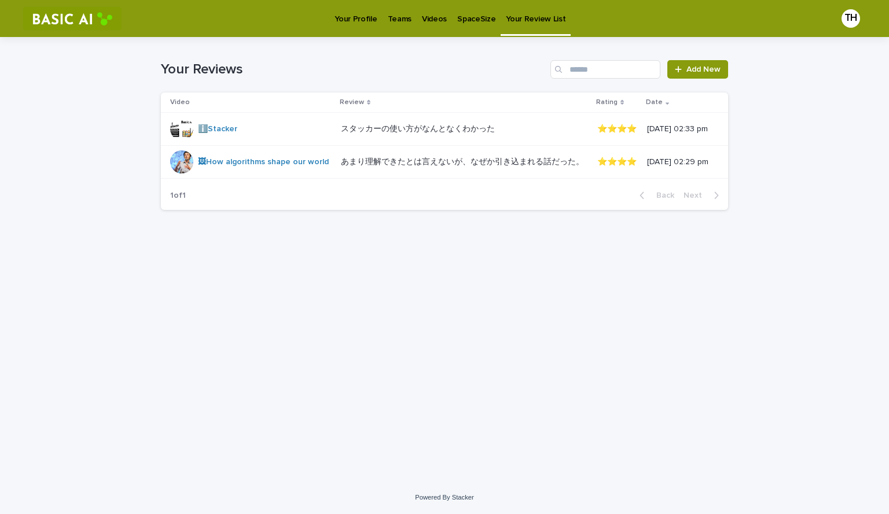
click at [350, 19] on p "Your Profile" at bounding box center [355, 12] width 42 height 24
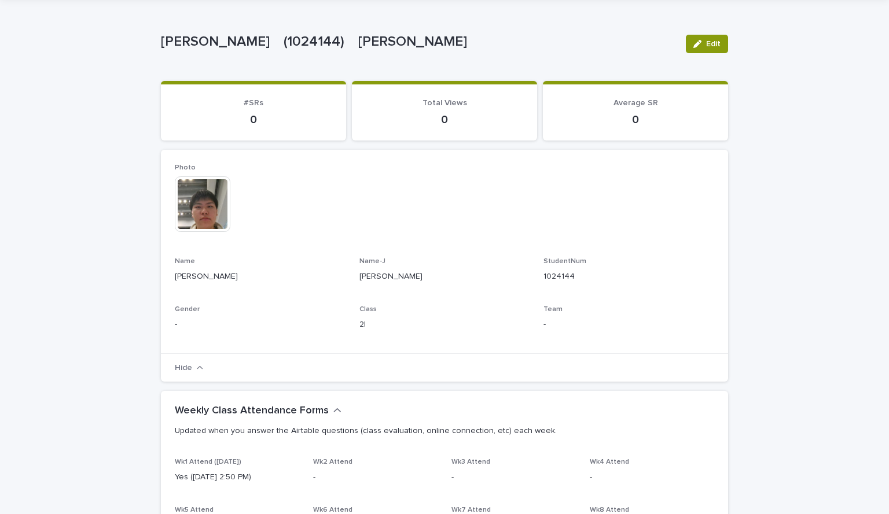
scroll to position [58, 0]
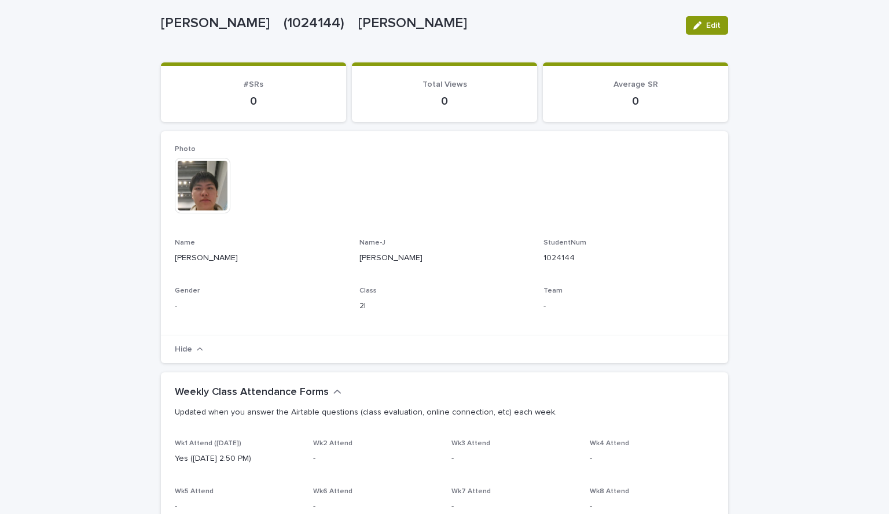
click at [255, 100] on p "0" at bounding box center [253, 101] width 157 height 14
click at [436, 98] on p "0" at bounding box center [444, 101] width 157 height 14
click at [693, 27] on icon "button" at bounding box center [697, 25] width 8 height 8
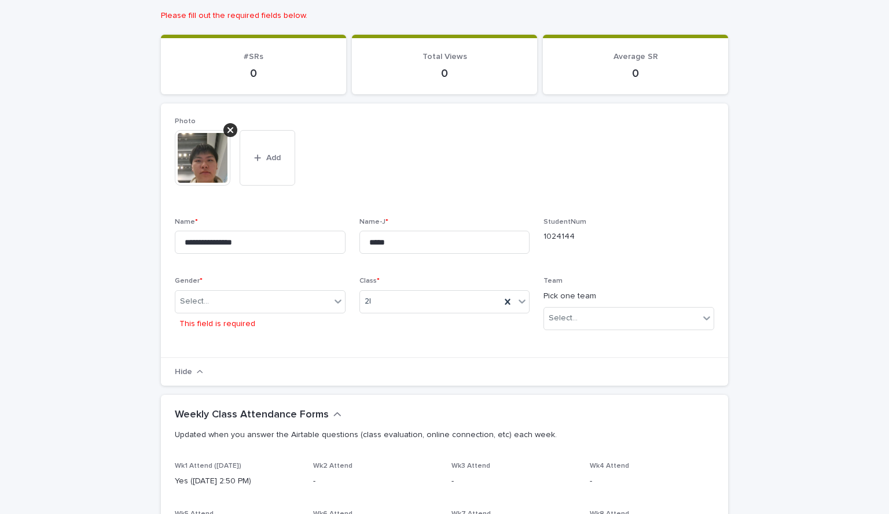
scroll to position [116, 0]
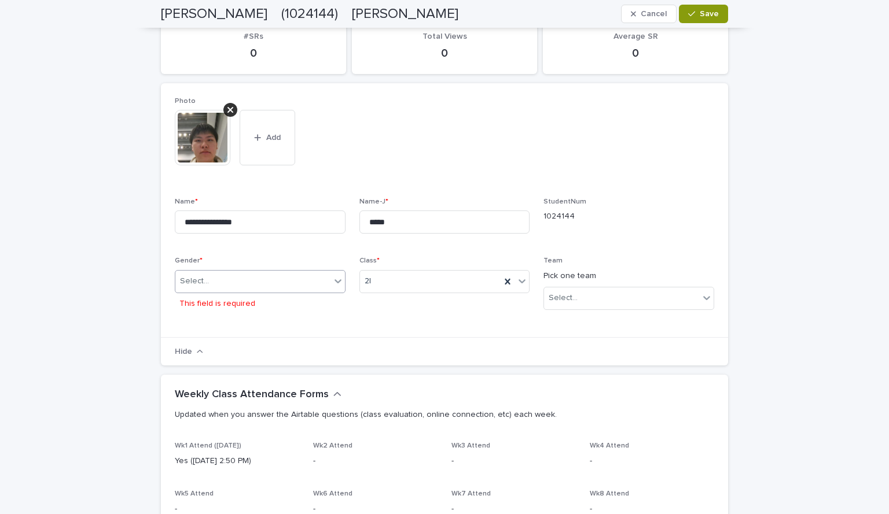
click at [334, 280] on icon at bounding box center [338, 281] width 12 height 12
click at [364, 305] on span "Class * 2I" at bounding box center [444, 290] width 171 height 67
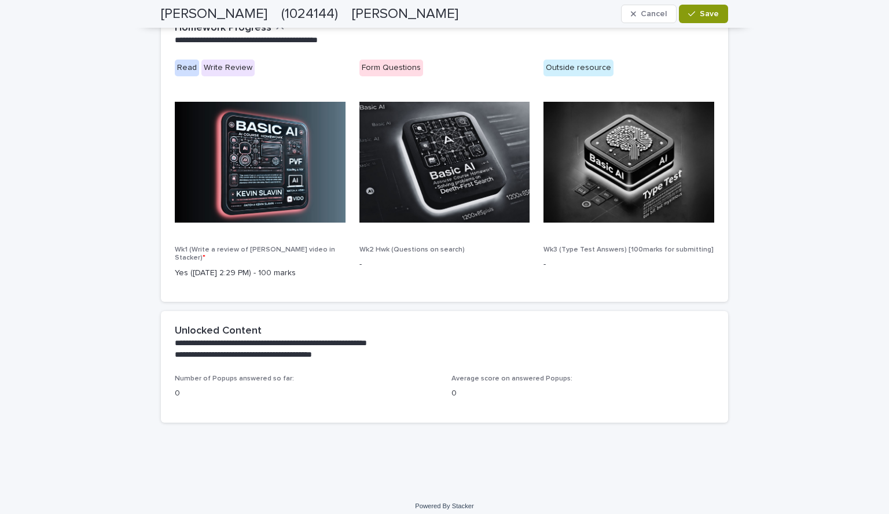
scroll to position [347, 0]
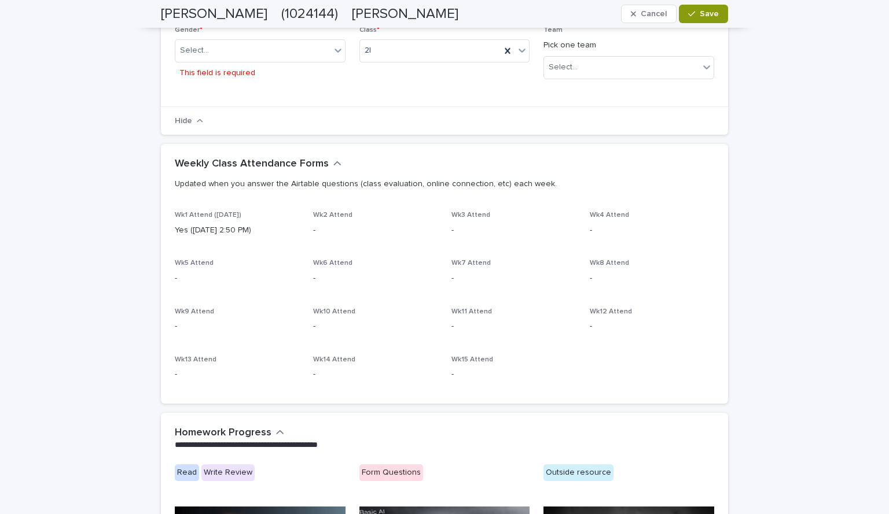
click at [279, 14] on h2 "[PERSON_NAME]　(1024144)　[PERSON_NAME]" at bounding box center [309, 14] width 297 height 17
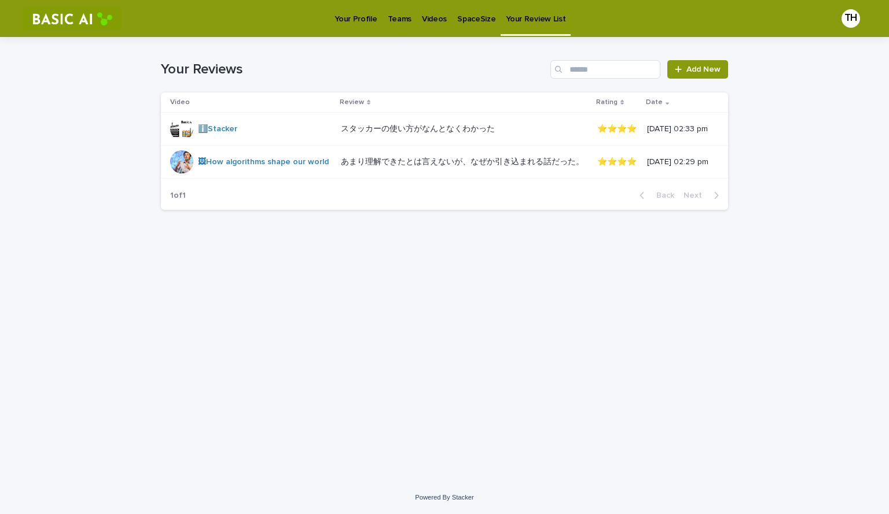
click at [352, 10] on p "Your Profile" at bounding box center [355, 12] width 42 height 24
click at [354, 20] on p "Your Profile" at bounding box center [355, 12] width 42 height 24
click at [356, 17] on p "Your Profile" at bounding box center [355, 12] width 42 height 24
